Goal: Transaction & Acquisition: Purchase product/service

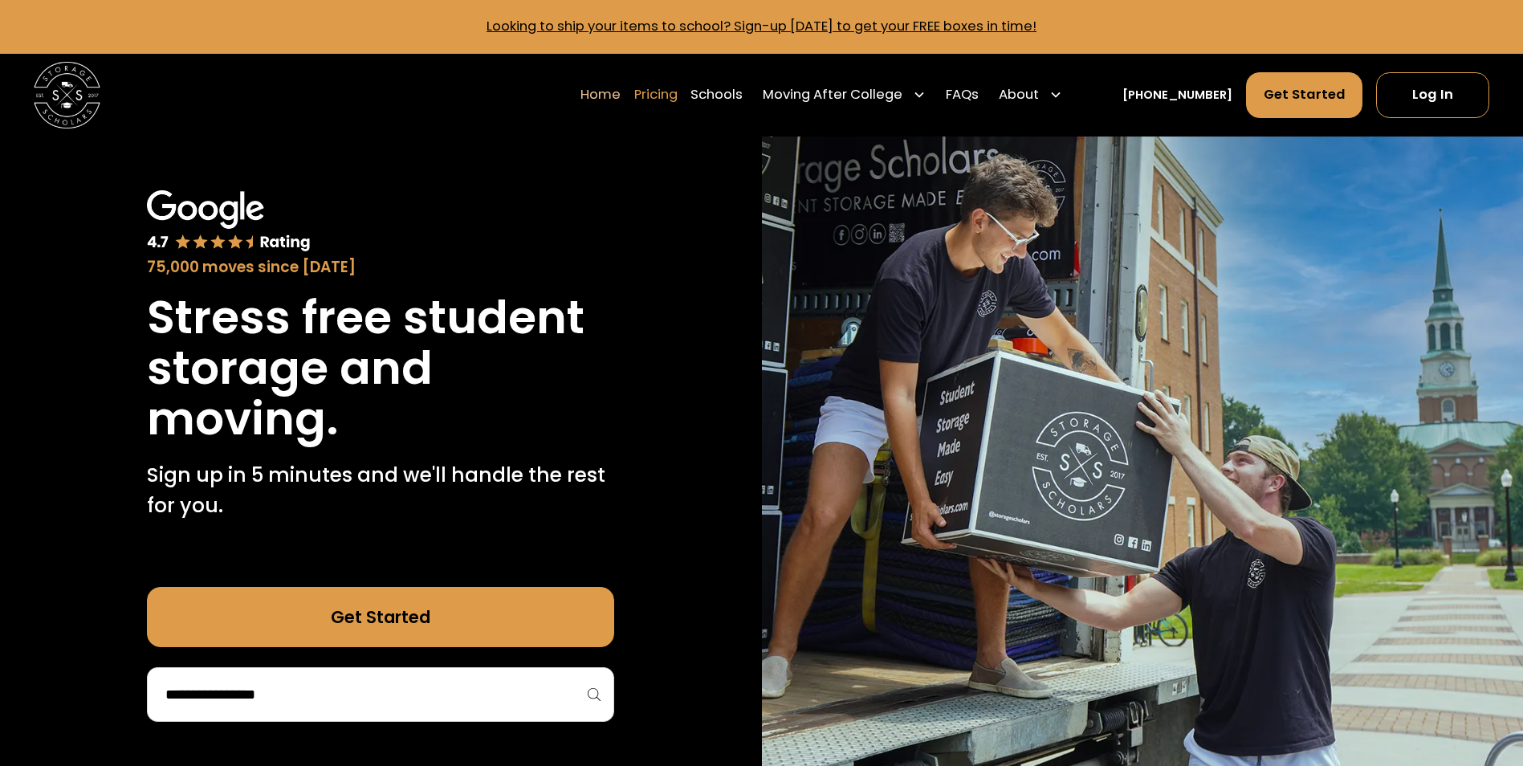
click at [678, 100] on link "Pricing" at bounding box center [655, 94] width 43 height 47
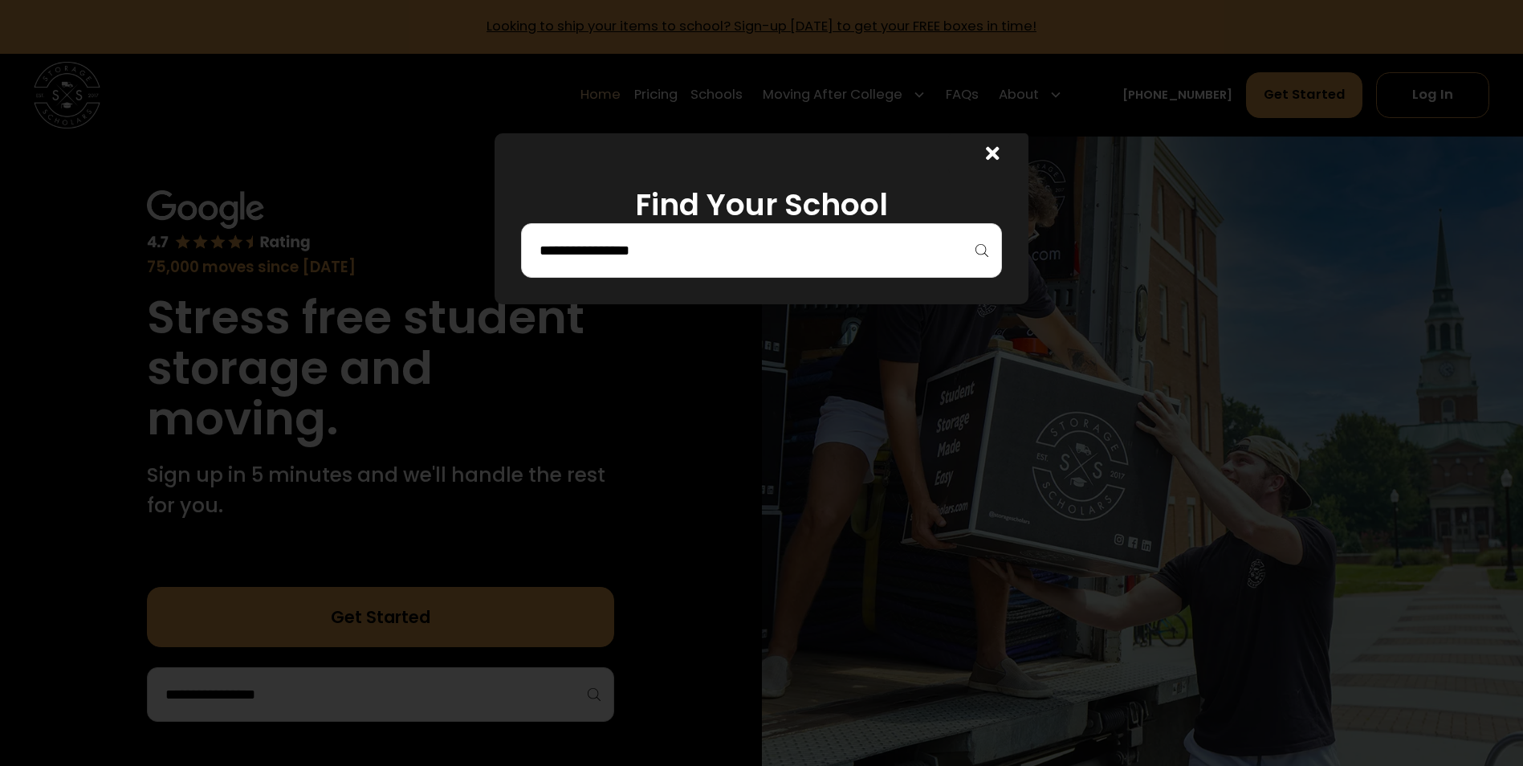
click at [662, 262] on input "search" at bounding box center [761, 250] width 447 height 27
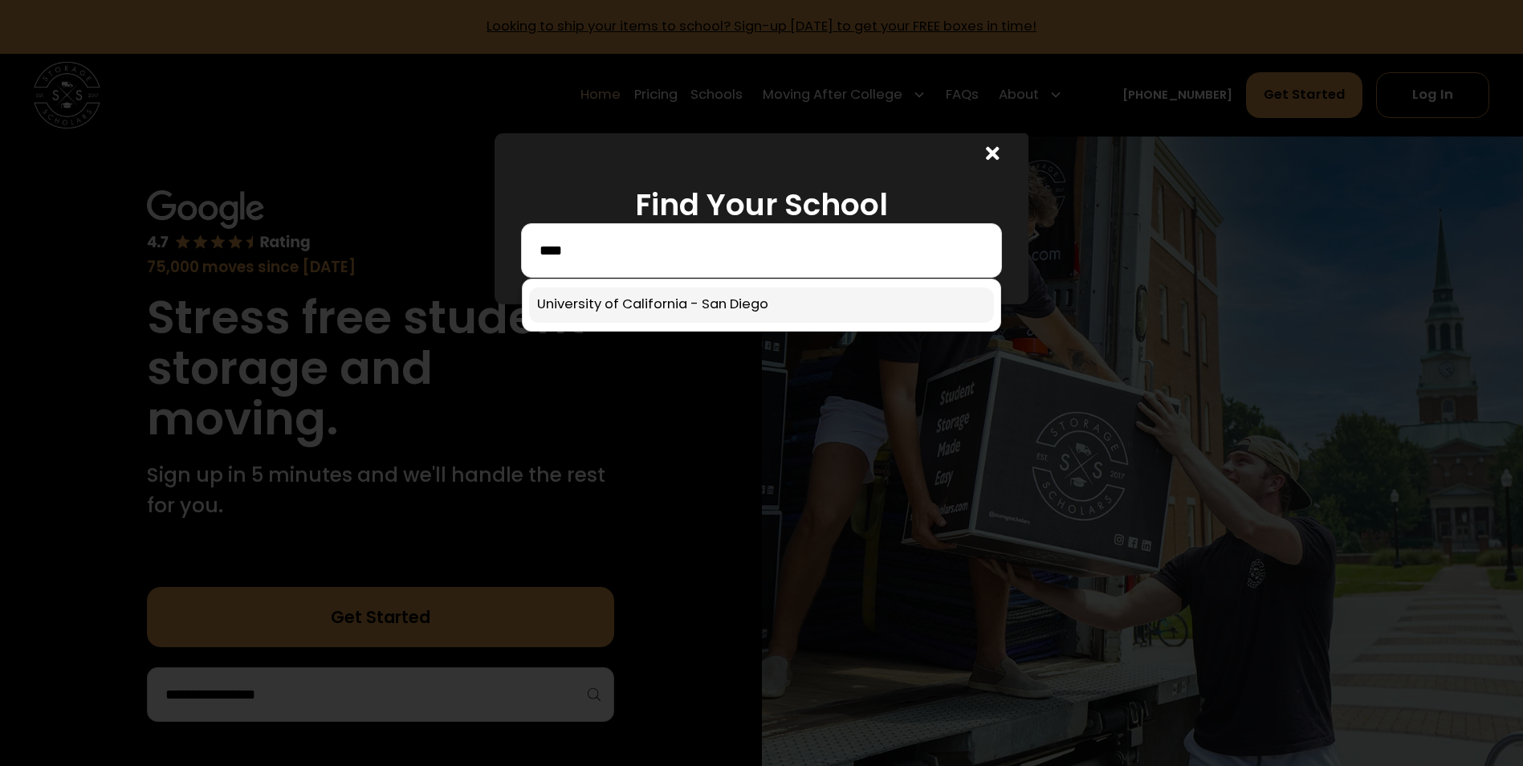
type input "****"
click at [660, 303] on link at bounding box center [761, 304] width 465 height 35
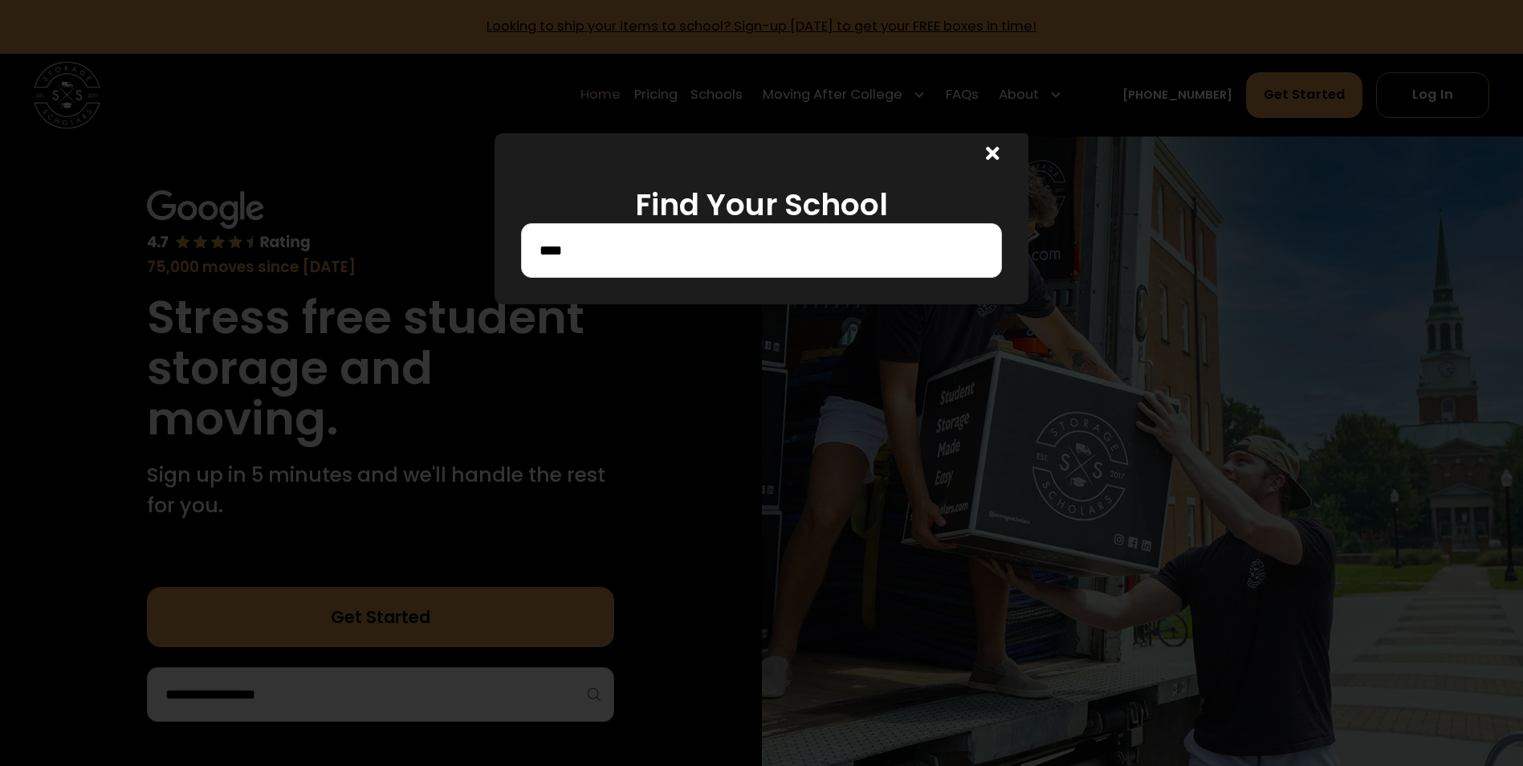
click at [997, 154] on icon at bounding box center [993, 154] width 14 height 14
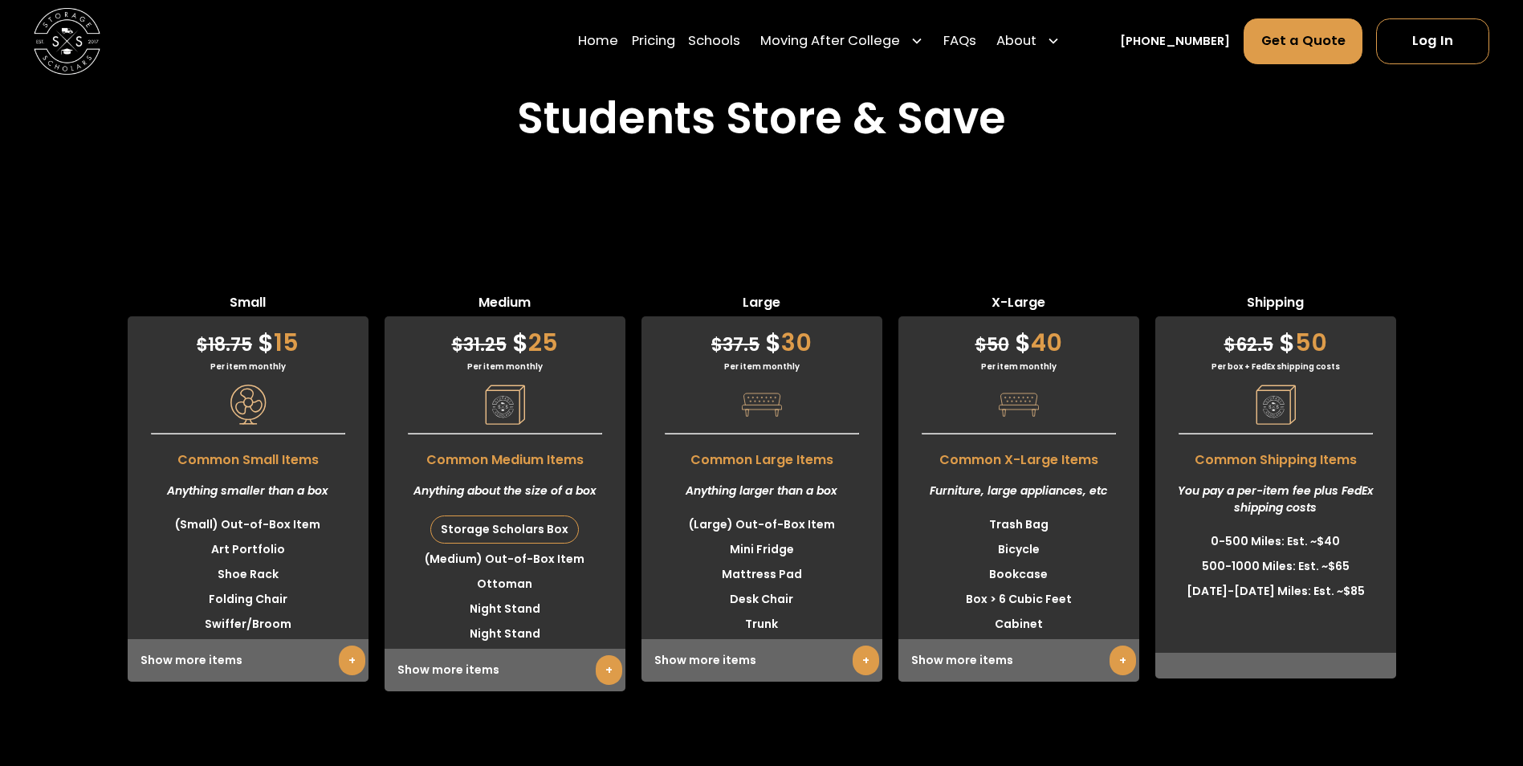
scroll to position [4111, 0]
